Goal: Communication & Community: Answer question/provide support

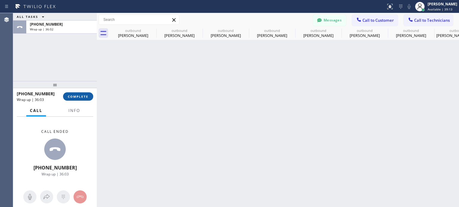
click at [90, 100] on button "COMPLETE" at bounding box center [78, 97] width 30 height 8
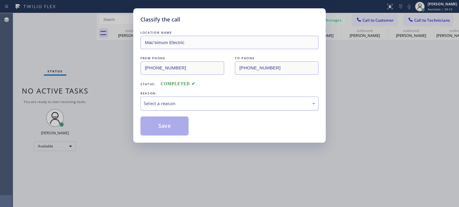
click at [174, 102] on div "Select a reason" at bounding box center [229, 103] width 171 height 7
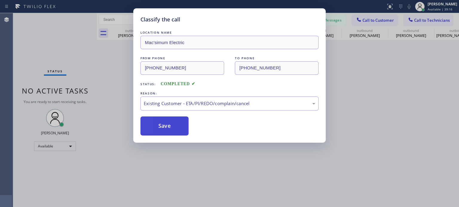
click at [173, 124] on button "Save" at bounding box center [164, 126] width 48 height 19
type input "[PHONE_NUMBER]"
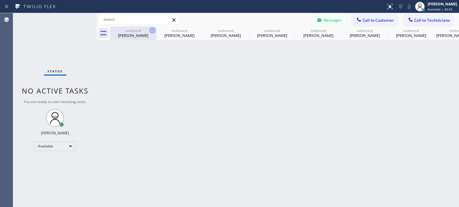
click at [151, 31] on icon at bounding box center [152, 30] width 7 height 7
click at [0, 0] on icon at bounding box center [0, 0] width 0 height 0
type input "[PHONE_NUMBER]"
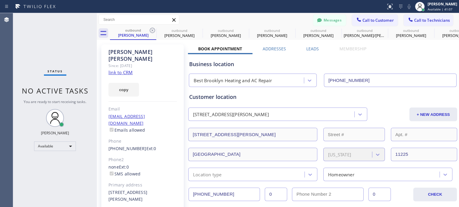
drag, startPoint x: 153, startPoint y: 30, endPoint x: 208, endPoint y: 1, distance: 62.4
click at [153, 30] on icon at bounding box center [152, 30] width 7 height 7
click at [0, 0] on icon at bounding box center [0, 0] width 0 height 0
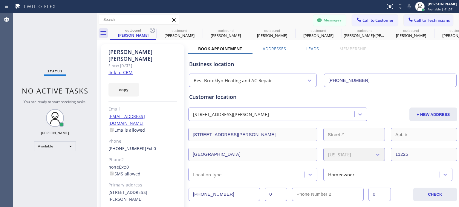
click at [0, 0] on icon at bounding box center [0, 0] width 0 height 0
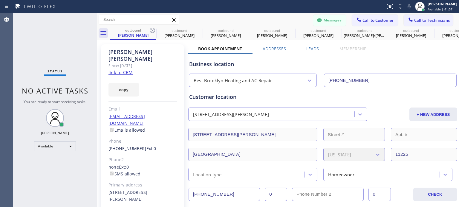
click at [0, 0] on icon at bounding box center [0, 0] width 0 height 0
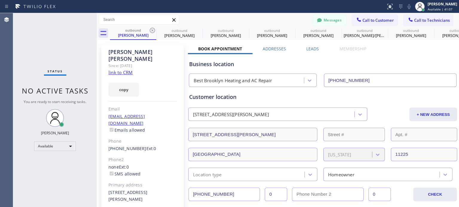
click at [0, 0] on icon at bounding box center [0, 0] width 0 height 0
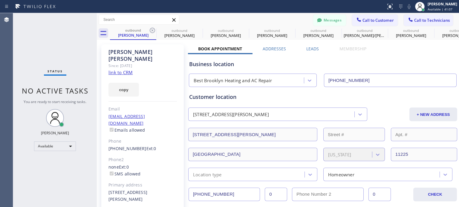
click at [0, 0] on icon at bounding box center [0, 0] width 0 height 0
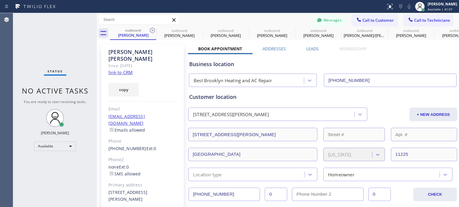
click at [0, 0] on icon at bounding box center [0, 0] width 0 height 0
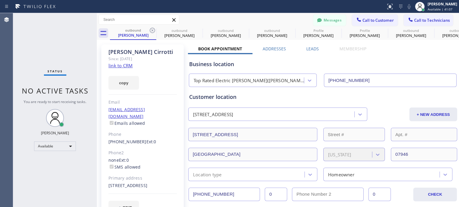
type input "[PHONE_NUMBER]"
click at [333, 20] on button "Messages" at bounding box center [329, 20] width 33 height 11
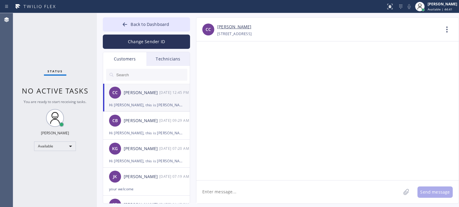
click at [136, 103] on div "Hi [PERSON_NAME], this is [PERSON_NAME] from the Electrical Service, I called y…" at bounding box center [146, 105] width 75 height 7
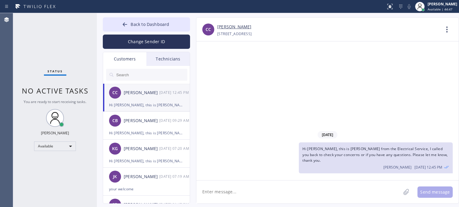
click at [359, 193] on textarea at bounding box center [298, 192] width 204 height 23
paste textarea "I already sent the paid invoice to your email. Please check your inbox or spam …"
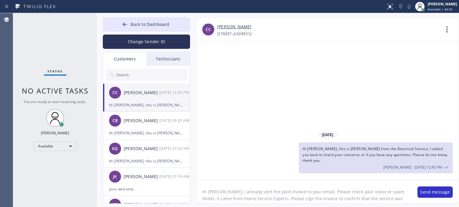
click at [219, 192] on textarea "Hi [PERSON_NAME], I already sent the paid invoice to your email. Please check y…" at bounding box center [303, 192] width 215 height 23
click at [239, 192] on textarea "Hi [PERSON_NAME], refund was made [DATE]. I already sent the paid invoice to yo…" at bounding box center [303, 192] width 215 height 23
type textarea "Hi [PERSON_NAME], refund was made [DATE]. I already sent the paid invoice to yo…"
drag, startPoint x: 427, startPoint y: 193, endPoint x: 424, endPoint y: 190, distance: 4.4
click at [427, 193] on button "Send message" at bounding box center [434, 192] width 35 height 11
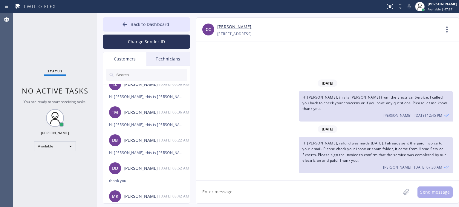
scroll to position [179, 0]
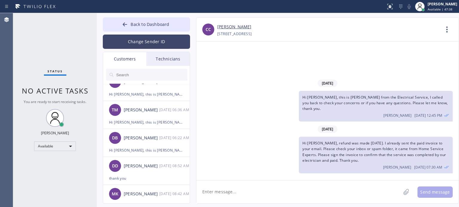
click at [140, 43] on button "Change Sender ID" at bounding box center [146, 42] width 87 height 14
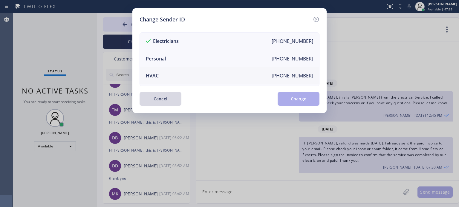
click at [167, 73] on li "HVAC [PHONE_NUMBER]" at bounding box center [229, 75] width 179 height 17
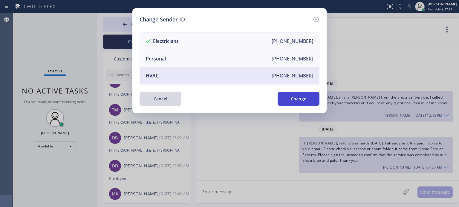
click at [297, 101] on button "Change" at bounding box center [298, 99] width 42 height 14
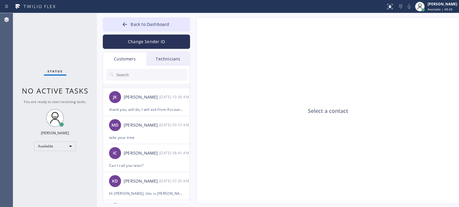
scroll to position [0, 0]
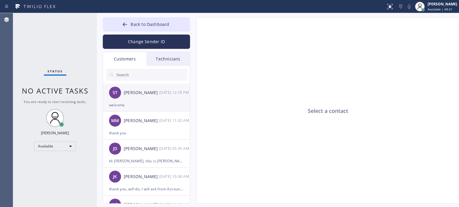
click at [130, 99] on div "ST [PERSON_NAME] [DATE] 12:18 PM" at bounding box center [146, 93] width 87 height 18
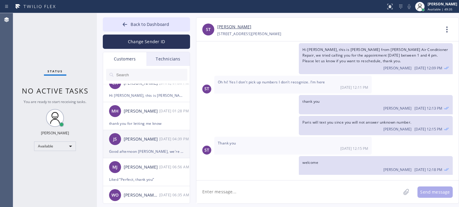
scroll to position [328, 0]
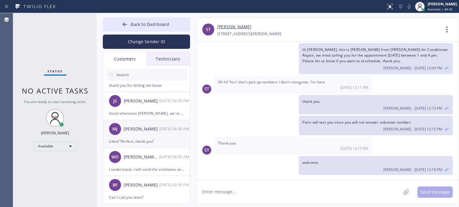
click at [137, 136] on div "[PERSON_NAME] [PERSON_NAME] [DATE] 06:56 AM" at bounding box center [146, 129] width 87 height 18
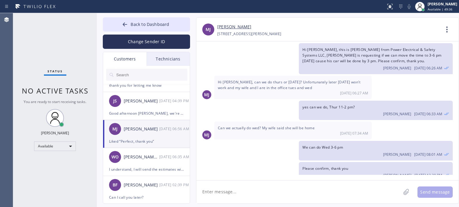
scroll to position [919, 0]
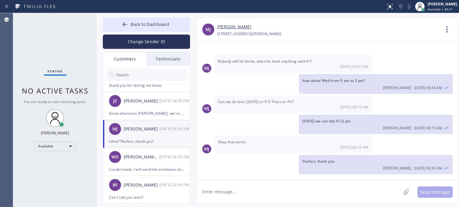
click at [265, 195] on textarea at bounding box center [298, 192] width 204 height 23
click at [356, 188] on textarea at bounding box center [298, 192] width 204 height 23
paste textarea "I already sent the paid invoice to your email. Please check your inbox or spam …"
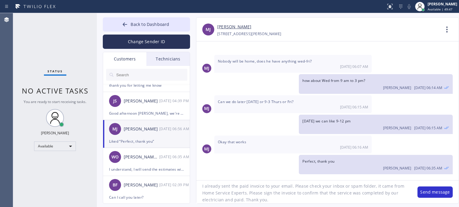
scroll to position [0, 0]
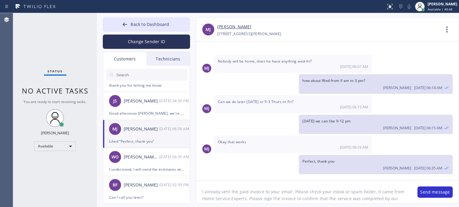
click at [201, 192] on textarea "I already sent the paid invoice to your email. Please check your inbox or spam …" at bounding box center [303, 192] width 215 height 23
type textarea "Hi [PERSON_NAME], I already sent the paid invoice to your email. Please check y…"
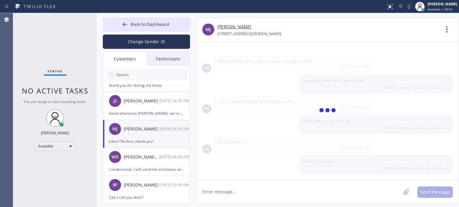
scroll to position [965, 0]
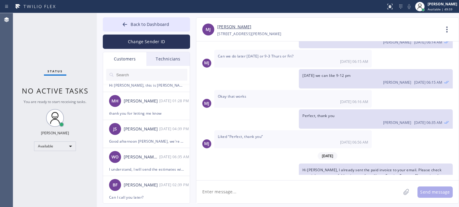
click at [340, 190] on textarea at bounding box center [298, 192] width 204 height 23
click at [147, 23] on span "Back to Dashboard" at bounding box center [149, 24] width 39 height 6
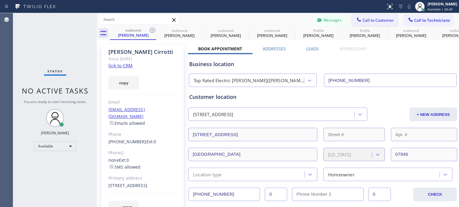
click at [377, 19] on span "Call to Customer" at bounding box center [377, 20] width 31 height 5
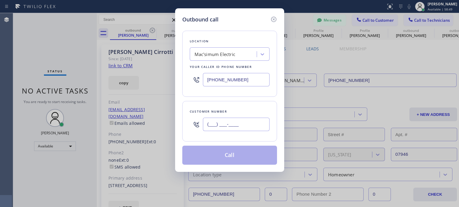
click at [244, 123] on input "(___) ___-____" at bounding box center [236, 124] width 67 height 13
paste input "860) 882-2818"
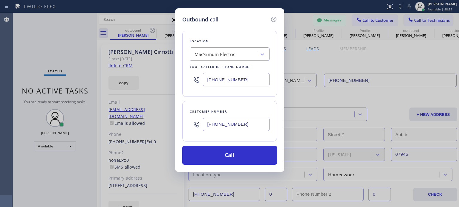
type input "[PHONE_NUMBER]"
click at [231, 73] on div "[PHONE_NUMBER]" at bounding box center [236, 79] width 67 height 13
click at [220, 81] on input "[PHONE_NUMBER]" at bounding box center [236, 79] width 67 height 13
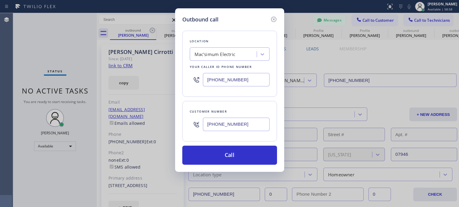
click at [220, 81] on input "[PHONE_NUMBER]" at bounding box center [236, 79] width 67 height 13
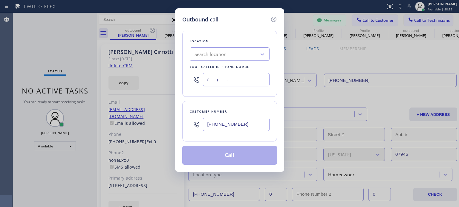
type input "(___) ___-____"
click at [201, 55] on div "Search location" at bounding box center [210, 54] width 32 height 7
paste input "Bernardsville Electric"
type input "Bernardsville Electric"
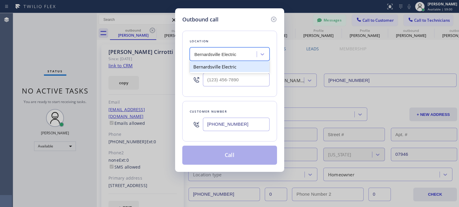
click at [211, 69] on div "Bernardsville Electric" at bounding box center [230, 66] width 80 height 11
type input "[PHONE_NUMBER]"
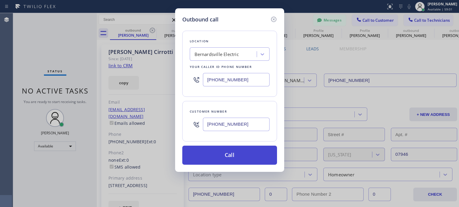
click at [247, 155] on button "Call" at bounding box center [229, 155] width 95 height 19
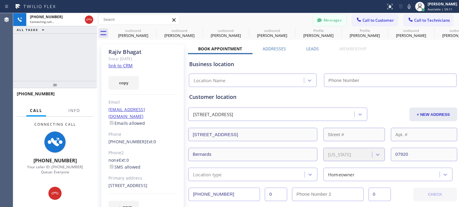
click at [319, 21] on button "Messages" at bounding box center [329, 20] width 33 height 11
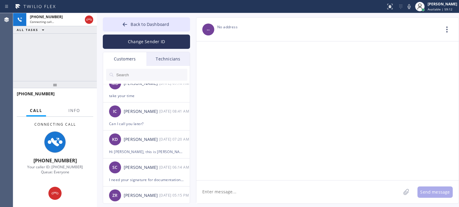
scroll to position [149, 0]
type input "[PHONE_NUMBER]"
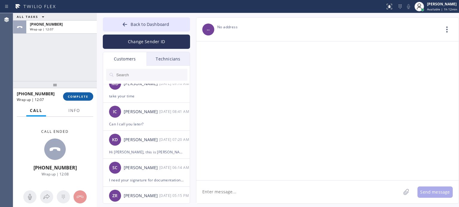
click at [70, 96] on span "COMPLETE" at bounding box center [78, 97] width 21 height 4
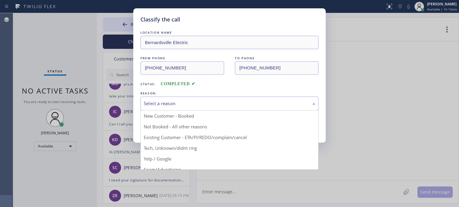
click at [182, 101] on div "Select a reason" at bounding box center [229, 103] width 171 height 7
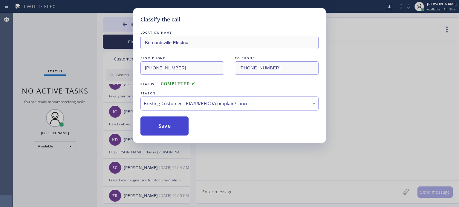
click at [145, 129] on button "Save" at bounding box center [164, 126] width 48 height 19
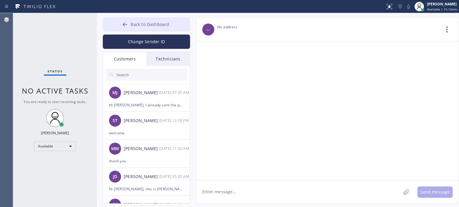
click at [155, 24] on span "Back to Dashboard" at bounding box center [149, 24] width 39 height 6
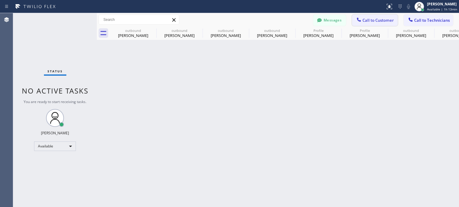
click at [364, 21] on span "Call to Customer" at bounding box center [377, 20] width 31 height 5
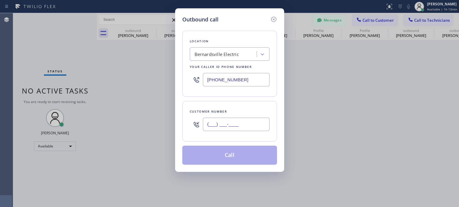
click at [239, 128] on input "(___) ___-____" at bounding box center [236, 124] width 67 height 13
paste input "516) 359-7435"
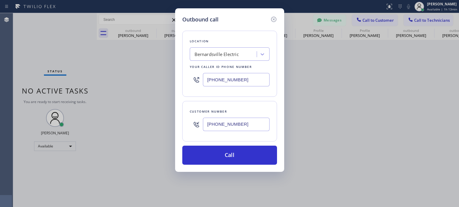
type input "[PHONE_NUMBER]"
click at [220, 79] on input "[PHONE_NUMBER]" at bounding box center [236, 79] width 67 height 13
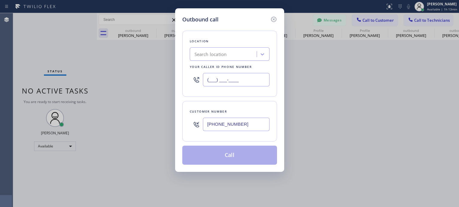
type input "(___) ___-____"
click at [192, 50] on div "Search location" at bounding box center [223, 54] width 65 height 10
paste input "Max Heating & Air Conditioning Co"
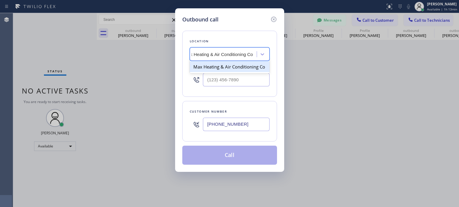
scroll to position [0, 10]
type input "Max Heating & Air Conditioning Co"
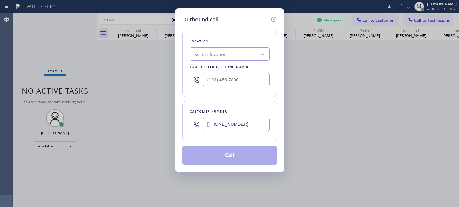
scroll to position [0, 0]
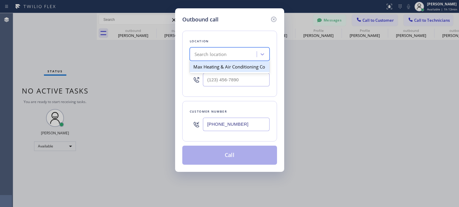
click at [209, 57] on div "Search location" at bounding box center [210, 54] width 32 height 7
paste input "Max Heating & Air Conditioning Co"
type input "Max Heating & Air Conditioning Co"
click at [216, 68] on div "Max Heating & Air Conditioning Co" at bounding box center [230, 66] width 80 height 11
type input "[PHONE_NUMBER]"
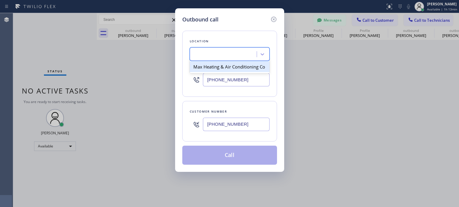
scroll to position [0, 0]
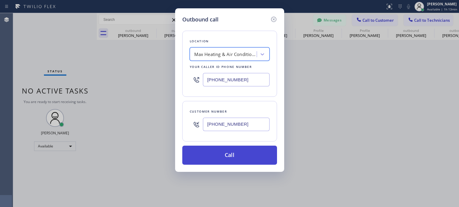
click at [228, 154] on button "Call" at bounding box center [229, 155] width 95 height 19
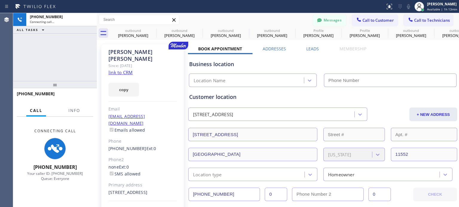
type input "[PHONE_NUMBER]"
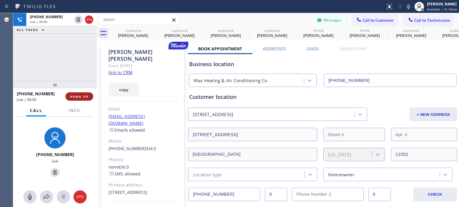
click at [71, 95] on span "HANG UP" at bounding box center [79, 97] width 18 height 4
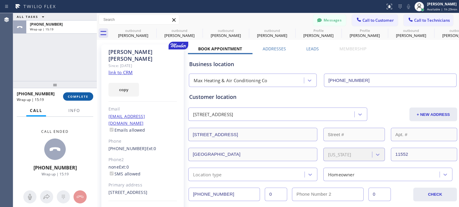
click at [80, 98] on span "COMPLETE" at bounding box center [78, 97] width 21 height 4
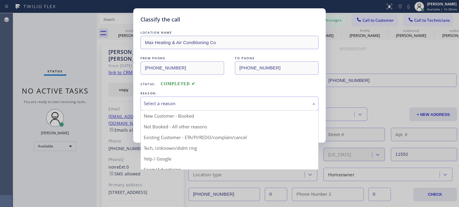
click at [201, 102] on div "Select a reason" at bounding box center [229, 103] width 171 height 7
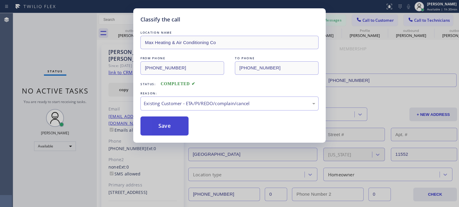
click at [156, 126] on button "Save" at bounding box center [164, 126] width 48 height 19
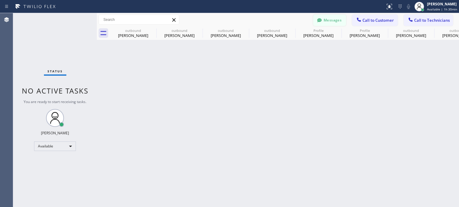
click at [331, 22] on button "Messages" at bounding box center [329, 20] width 33 height 11
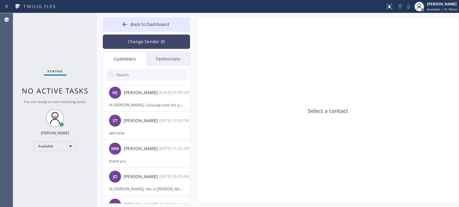
click at [137, 39] on button "Change Sender ID" at bounding box center [146, 42] width 87 height 14
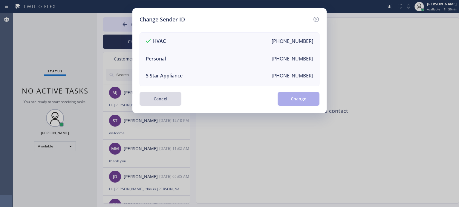
click at [157, 99] on button "Cancel" at bounding box center [160, 99] width 42 height 14
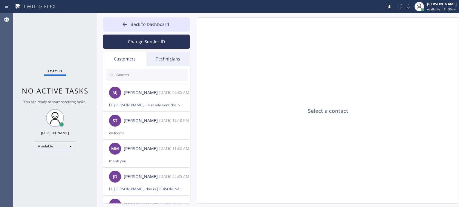
click at [130, 78] on input "text" at bounding box center [152, 75] width 72 height 12
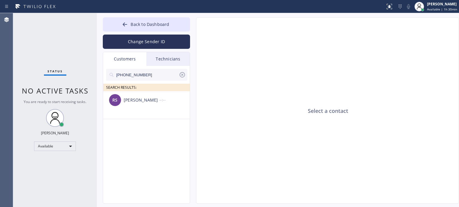
click at [138, 102] on div "[PERSON_NAME]" at bounding box center [142, 100] width 36 height 7
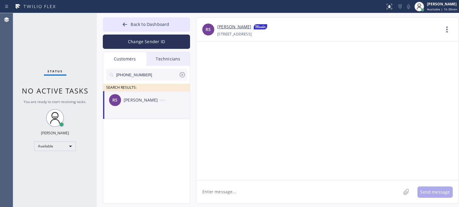
click at [235, 190] on textarea at bounding box center [298, 192] width 204 height 23
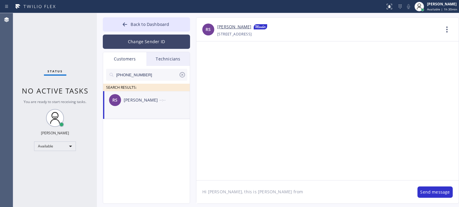
paste textarea "Max Heating & Air Conditioning Co"
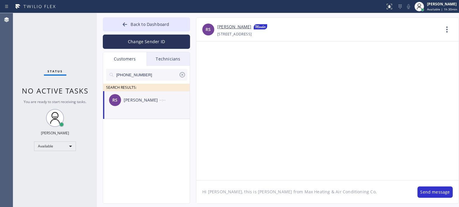
click at [344, 190] on textarea "Hi [PERSON_NAME], this is [PERSON_NAME] from Max Heating & Air Conditioning Co," at bounding box center [303, 192] width 215 height 23
paste textarea "I already sent the paid invoice to your email. Please check your inbox or spam …"
click at [324, 196] on textarea "Hi [PERSON_NAME], this is [PERSON_NAME] from Max Heating & Air Conditioning Co,…" at bounding box center [303, 192] width 215 height 23
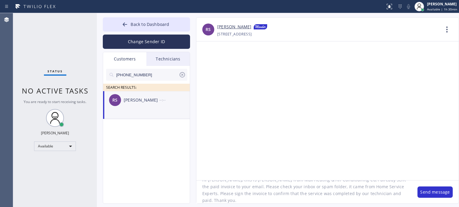
click at [322, 189] on textarea "Hi [PERSON_NAME], this is [PERSON_NAME] from Max Heating & Air Conditioning Co,…" at bounding box center [303, 192] width 215 height 23
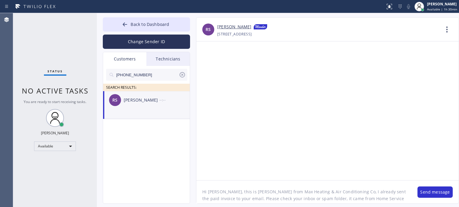
scroll to position [12, 0]
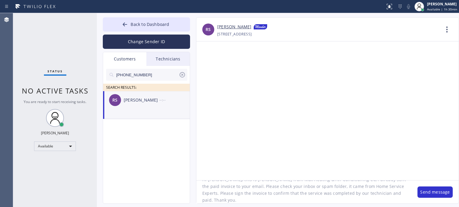
click at [381, 196] on textarea "Hi [PERSON_NAME], this is [PERSON_NAME] from Max Heating & Air Conditioning Co,…" at bounding box center [303, 192] width 215 height 23
type textarea "Hi [PERSON_NAME], this is [PERSON_NAME] from Max Heating & Air Conditioning Co,…"
click at [421, 194] on button "Send message" at bounding box center [434, 192] width 35 height 11
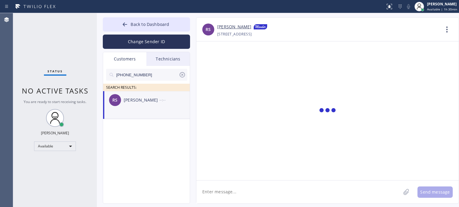
scroll to position [0, 0]
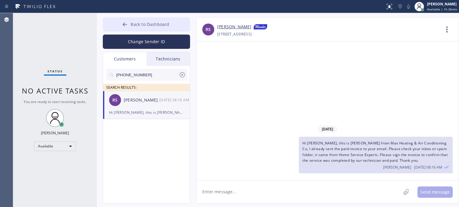
click at [149, 26] on span "Back to Dashboard" at bounding box center [149, 24] width 39 height 6
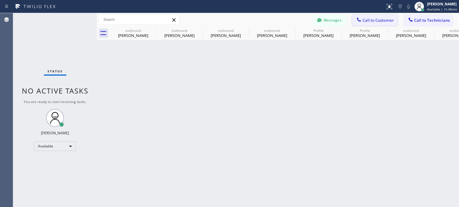
click at [380, 18] on span "Call to Customer" at bounding box center [377, 20] width 31 height 5
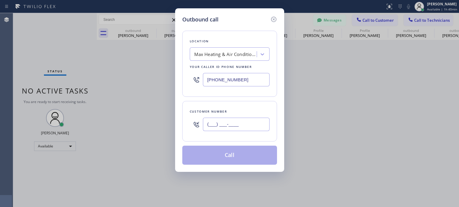
click at [249, 124] on input "(___) ___-____" at bounding box center [236, 124] width 67 height 13
paste input "914) 714-1819"
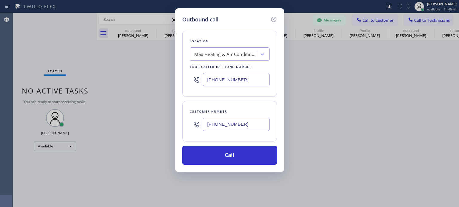
type input "[PHONE_NUMBER]"
click at [223, 78] on input "[PHONE_NUMBER]" at bounding box center [236, 79] width 67 height 13
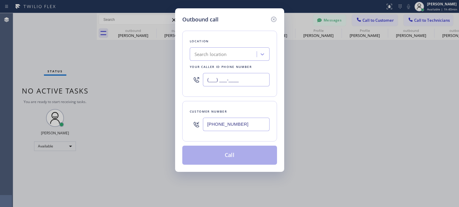
type input "(___) ___-____"
click at [219, 52] on div "Search location" at bounding box center [210, 54] width 32 height 7
paste input "Blue Cloud AC Repair"
type input "Blue Cloud AC Repair"
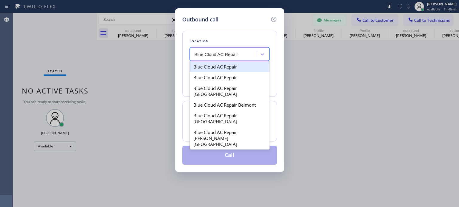
click at [220, 65] on div "Blue Cloud AC Repair" at bounding box center [230, 66] width 80 height 11
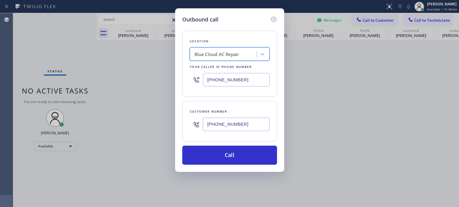
click at [226, 54] on div "Blue Cloud AC Repair" at bounding box center [216, 54] width 45 height 7
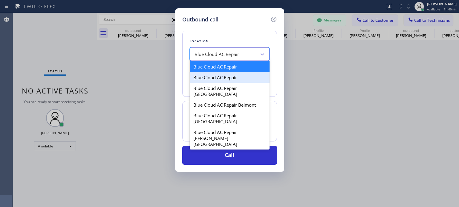
click at [232, 73] on div "Blue Cloud AC Repair" at bounding box center [230, 77] width 80 height 11
type input "[PHONE_NUMBER]"
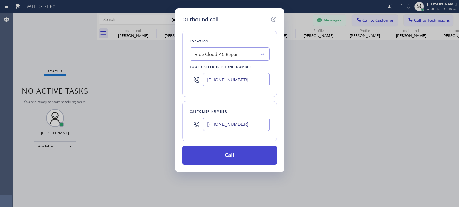
click at [200, 155] on button "Call" at bounding box center [229, 155] width 95 height 19
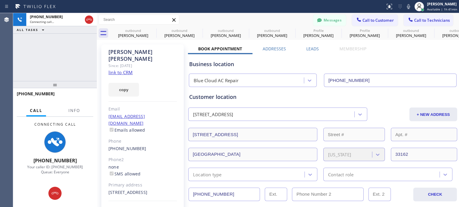
type input "[PHONE_NUMBER]"
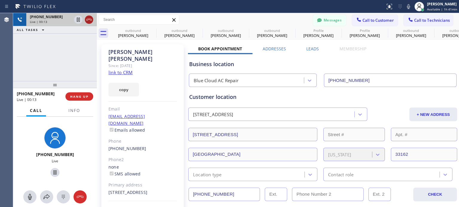
click at [89, 18] on icon at bounding box center [88, 19] width 7 height 7
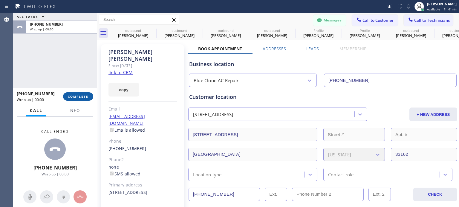
click at [87, 93] on button "COMPLETE" at bounding box center [78, 97] width 30 height 8
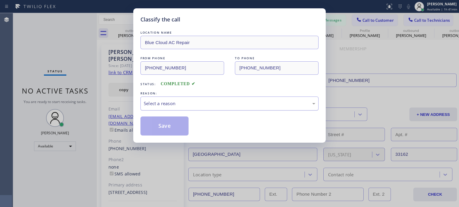
click at [180, 105] on div "Select a reason" at bounding box center [229, 103] width 171 height 7
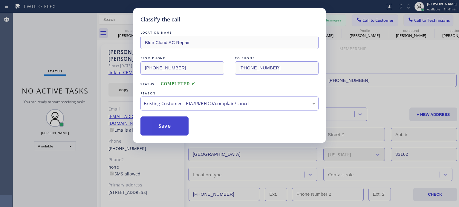
click at [170, 130] on button "Save" at bounding box center [164, 126] width 48 height 19
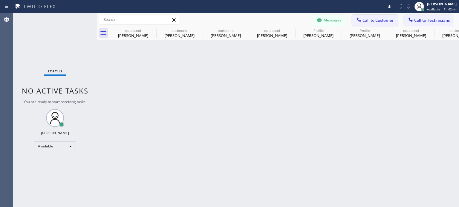
click at [373, 19] on span "Call to Customer" at bounding box center [377, 20] width 31 height 5
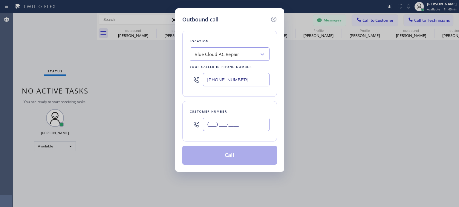
click at [214, 126] on input "(___) ___-____" at bounding box center [236, 124] width 67 height 13
paste input "914) 714-1819"
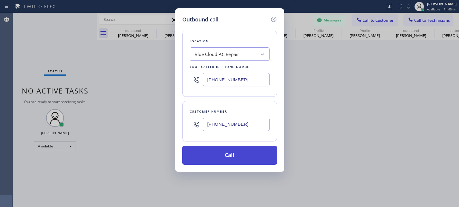
type input "[PHONE_NUMBER]"
click at [233, 153] on button "Call" at bounding box center [229, 155] width 95 height 19
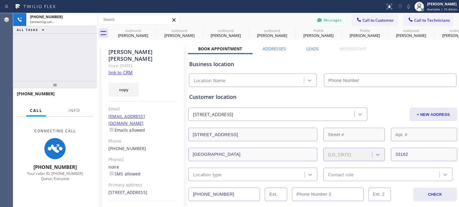
type input "[PHONE_NUMBER]"
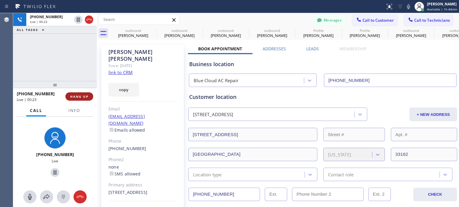
click at [79, 95] on span "HANG UP" at bounding box center [79, 97] width 18 height 4
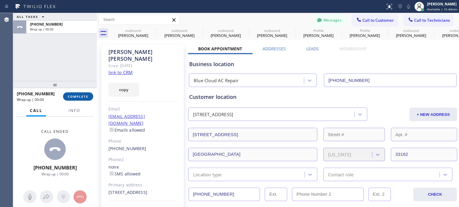
click at [79, 95] on span "COMPLETE" at bounding box center [78, 97] width 21 height 4
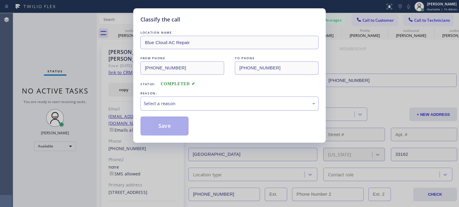
click at [177, 102] on div "Select a reason" at bounding box center [229, 103] width 171 height 7
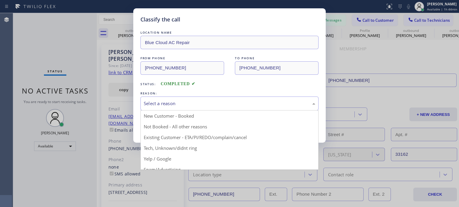
drag, startPoint x: 193, startPoint y: 136, endPoint x: 186, endPoint y: 130, distance: 9.5
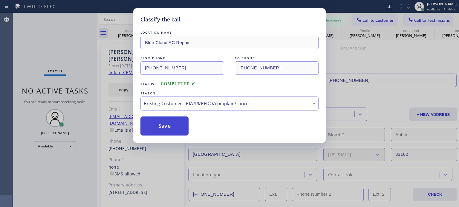
click at [179, 127] on button "Save" at bounding box center [164, 126] width 48 height 19
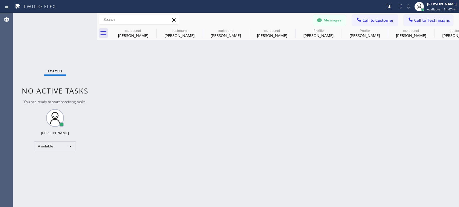
drag, startPoint x: 342, startPoint y: 19, endPoint x: 322, endPoint y: 23, distance: 20.1
click at [342, 19] on button "Messages" at bounding box center [329, 20] width 33 height 11
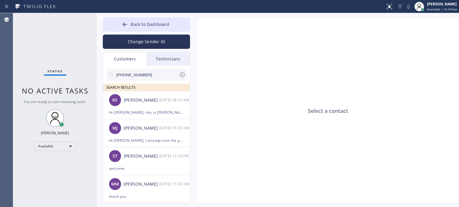
click at [140, 76] on input "[PHONE_NUMBER]" at bounding box center [147, 75] width 63 height 12
paste input "914) 714-1819"
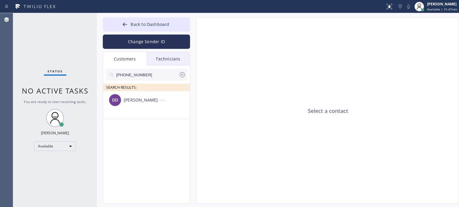
type input "[PHONE_NUMBER]"
click at [150, 101] on div "[PERSON_NAME]" at bounding box center [142, 100] width 36 height 7
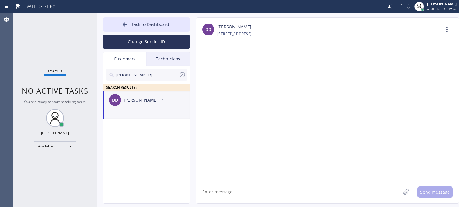
click at [228, 195] on textarea at bounding box center [298, 192] width 204 height 23
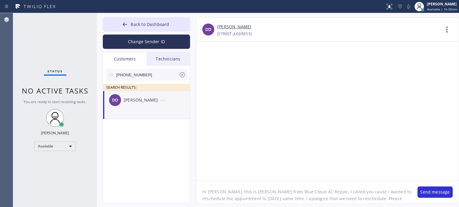
click at [340, 193] on textarea "Hi [PERSON_NAME], this is [PERSON_NAME] from Blue Cloud AC Repair, I called you…" at bounding box center [303, 192] width 215 height 23
click at [385, 198] on textarea "Hi [PERSON_NAME], this is [PERSON_NAME] from Blue Cloud AC Repair, I called you…" at bounding box center [303, 192] width 215 height 23
type textarea "Hi [PERSON_NAME], this is [PERSON_NAME] from Blue Cloud AC Repair, I called you…"
click at [426, 192] on button "Send message" at bounding box center [434, 192] width 35 height 11
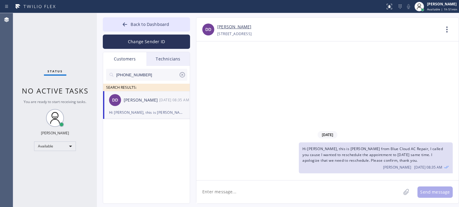
click at [359, 96] on div "[DATE] Hi [PERSON_NAME], this is [PERSON_NAME] from Blue Cloud AC Repair, I cal…" at bounding box center [327, 110] width 262 height 139
click at [182, 74] on icon at bounding box center [182, 74] width 7 height 7
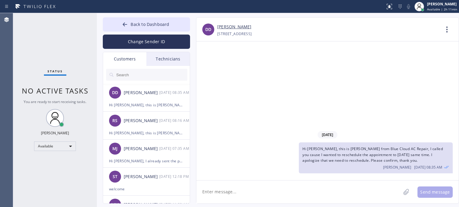
click at [332, 188] on textarea at bounding box center [298, 192] width 204 height 23
click at [141, 102] on div "Hi [PERSON_NAME], this is [PERSON_NAME] from Blue Cloud AC Repair, I called you…" at bounding box center [146, 105] width 75 height 7
click at [140, 22] on span "Back to Dashboard" at bounding box center [149, 24] width 39 height 6
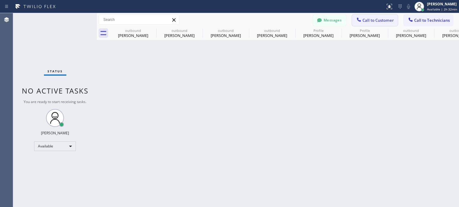
click at [366, 22] on span "Call to Customer" at bounding box center [377, 20] width 31 height 5
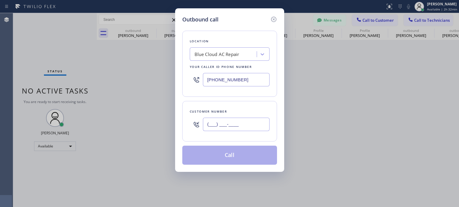
click at [248, 124] on input "(___) ___-____" at bounding box center [236, 124] width 67 height 13
paste input "732) 610-0549"
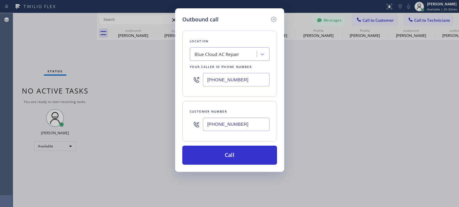
type input "[PHONE_NUMBER]"
click at [224, 79] on input "[PHONE_NUMBER]" at bounding box center [236, 79] width 67 height 13
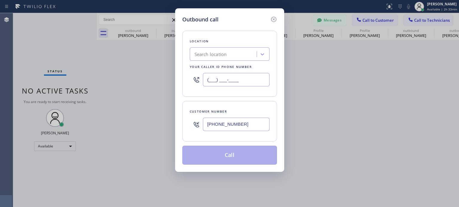
type input "(___) ___-____"
click at [212, 57] on div "Search location" at bounding box center [210, 54] width 32 height 7
paste input "PRO Electrical Service [GEOGRAPHIC_DATA](Patriot Electric)"
type input "PRO Electrical Service [GEOGRAPHIC_DATA](Patriot Electric)"
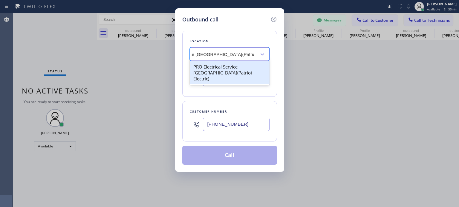
click at [219, 68] on div "PRO Electrical Service [GEOGRAPHIC_DATA](Patriot Electric)" at bounding box center [230, 72] width 80 height 23
type input "[PHONE_NUMBER]"
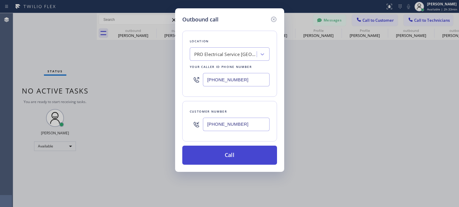
click at [217, 155] on button "Call" at bounding box center [229, 155] width 95 height 19
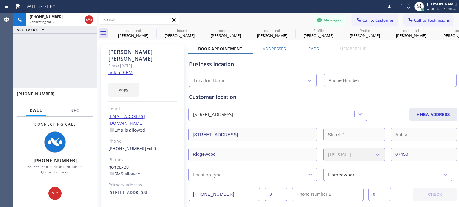
type input "[PHONE_NUMBER]"
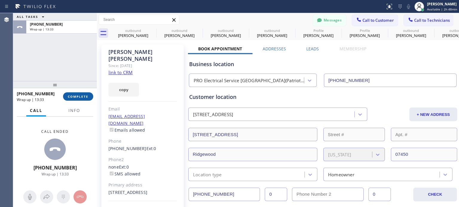
click at [78, 94] on button "COMPLETE" at bounding box center [78, 97] width 30 height 8
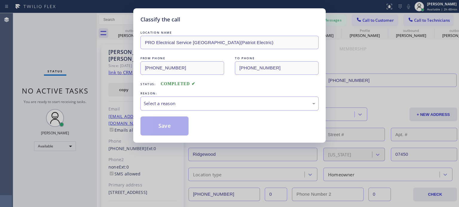
click at [208, 107] on div "Select a reason" at bounding box center [229, 104] width 178 height 14
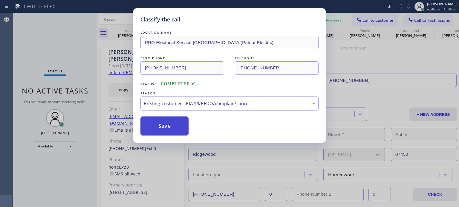
click at [173, 123] on button "Save" at bounding box center [164, 126] width 48 height 19
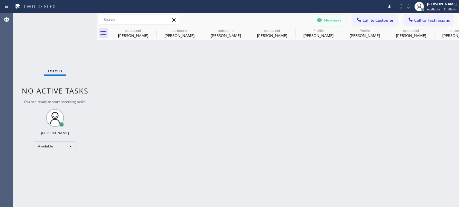
click at [333, 22] on button "Messages" at bounding box center [329, 20] width 33 height 11
